Goal: Task Accomplishment & Management: Manage account settings

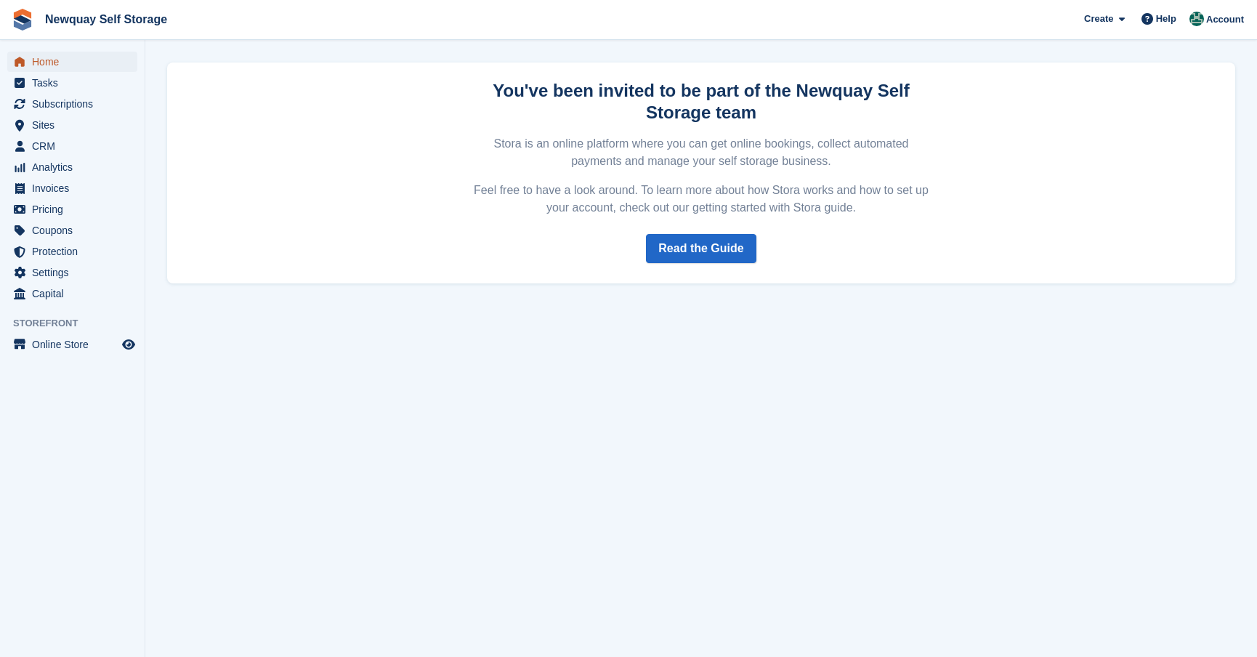
click at [49, 56] on span "Home" at bounding box center [75, 62] width 87 height 20
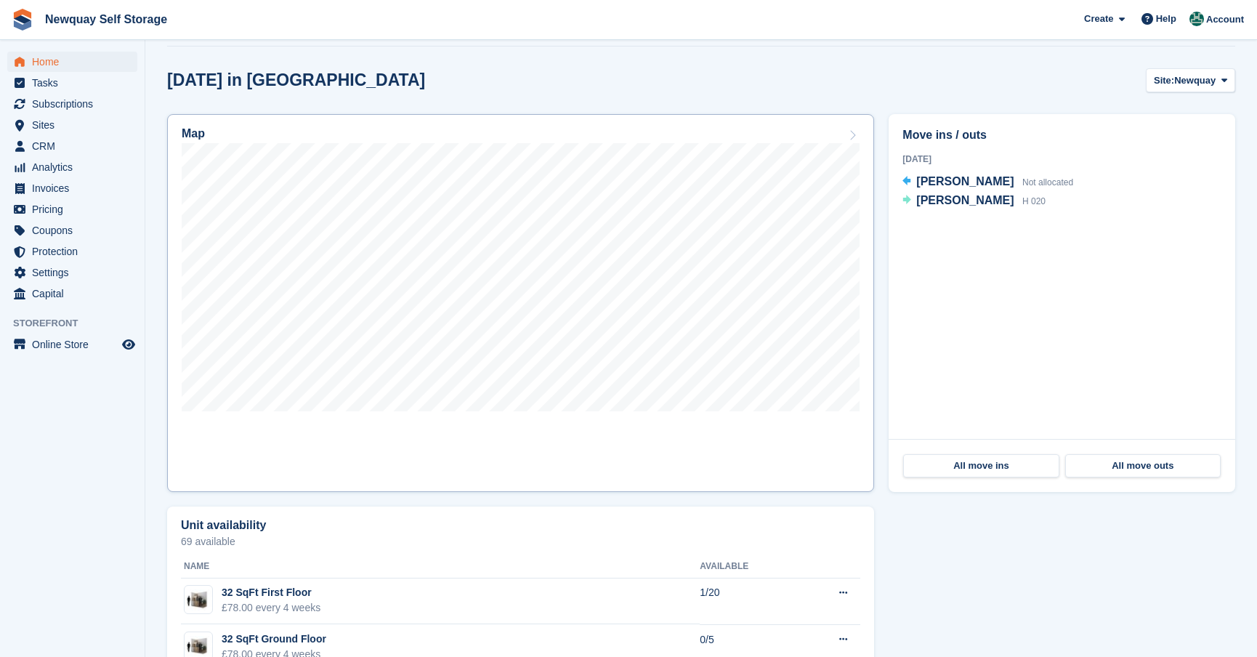
scroll to position [727, 0]
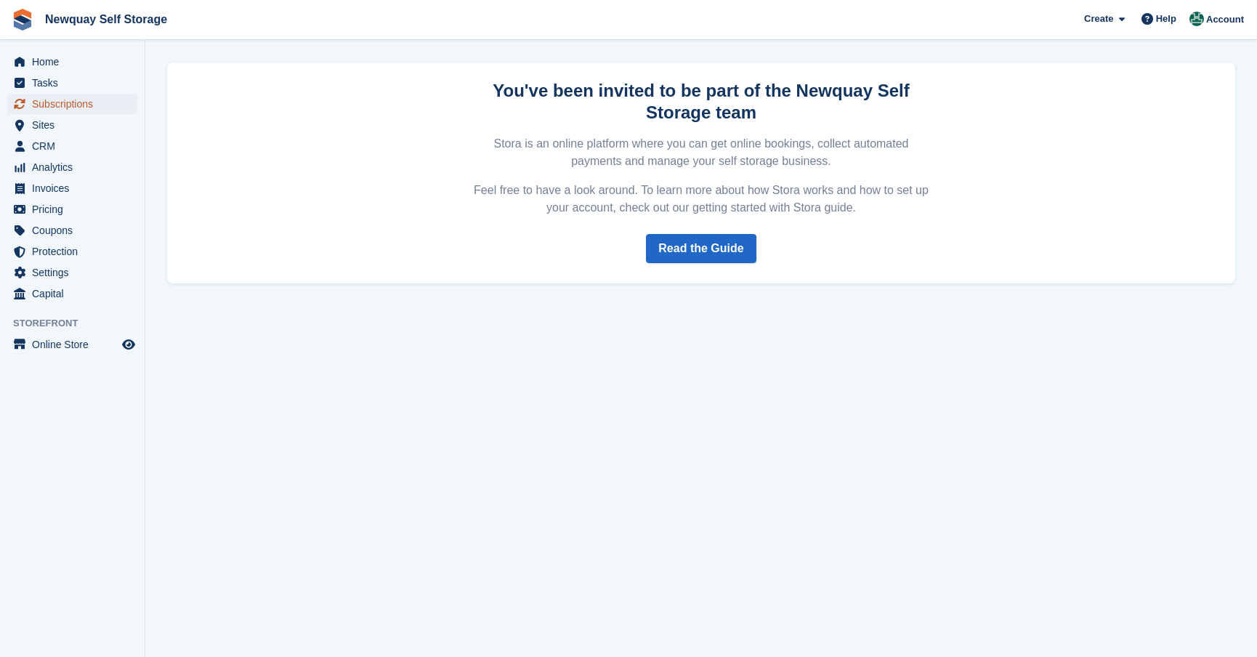
click at [60, 102] on span "Subscriptions" at bounding box center [75, 104] width 87 height 20
